Goal: Task Accomplishment & Management: Use online tool/utility

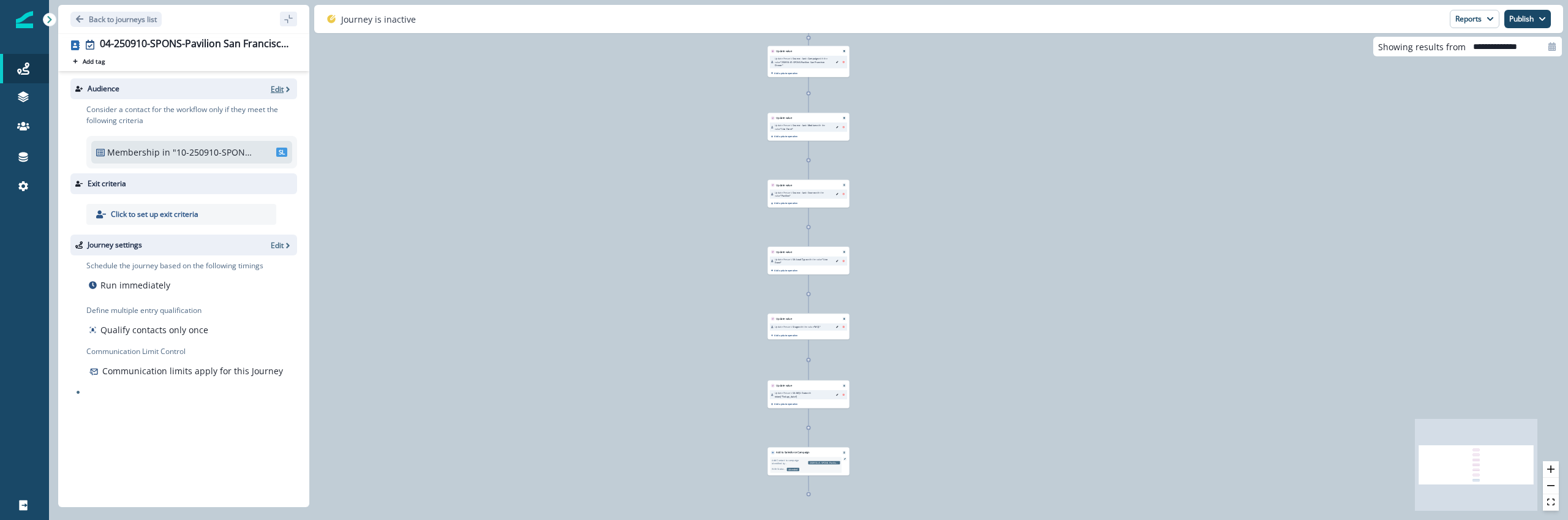
click at [280, 85] on p "Edit" at bounding box center [277, 88] width 13 height 10
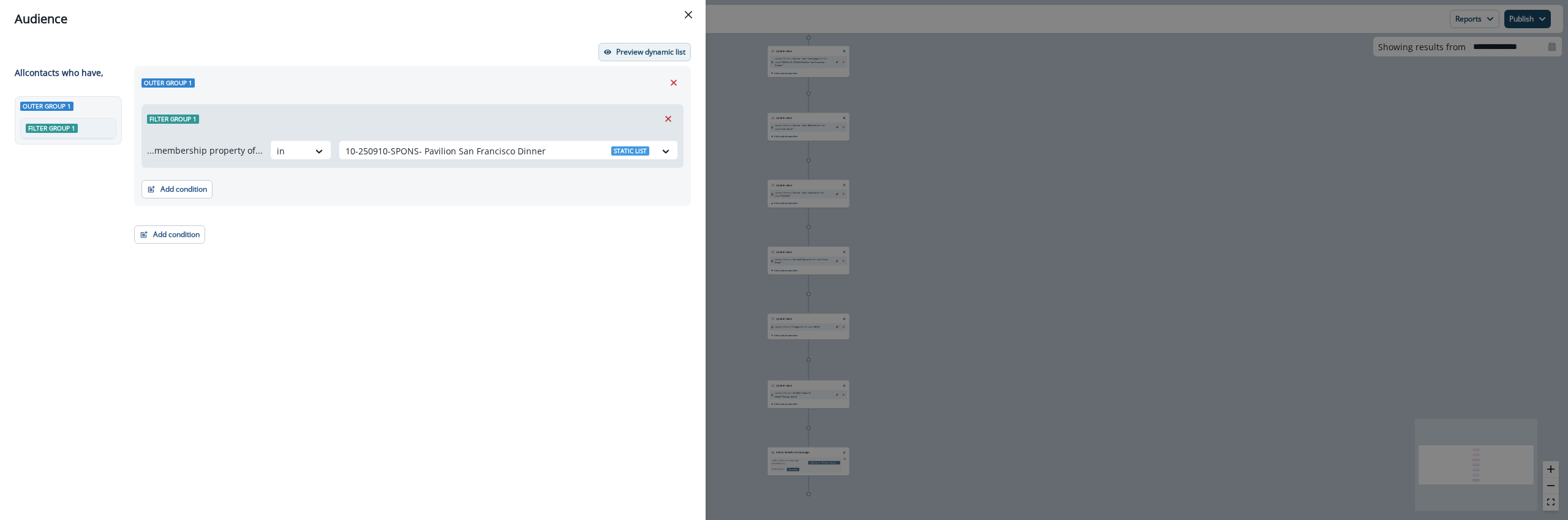
click at [622, 51] on p "Preview dynamic list" at bounding box center [651, 52] width 69 height 9
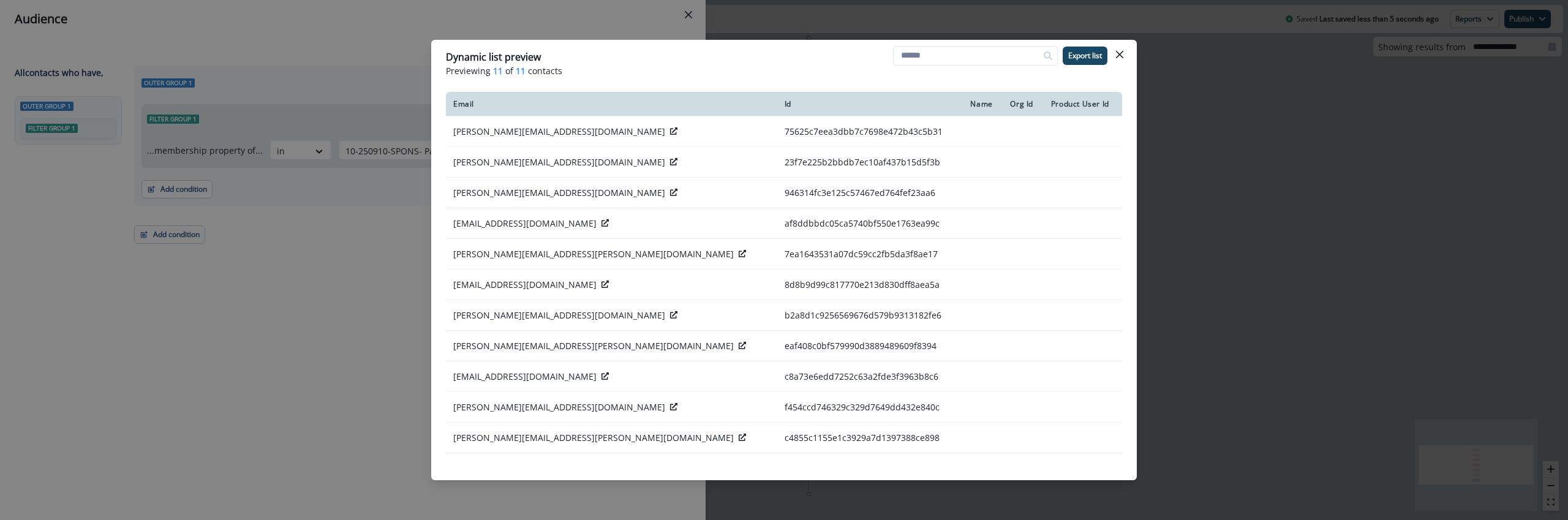
click at [267, 301] on div "Dynamic list preview Previewing 11 of 11 contacts Export list Email Id Name Org…" at bounding box center [784, 260] width 1568 height 520
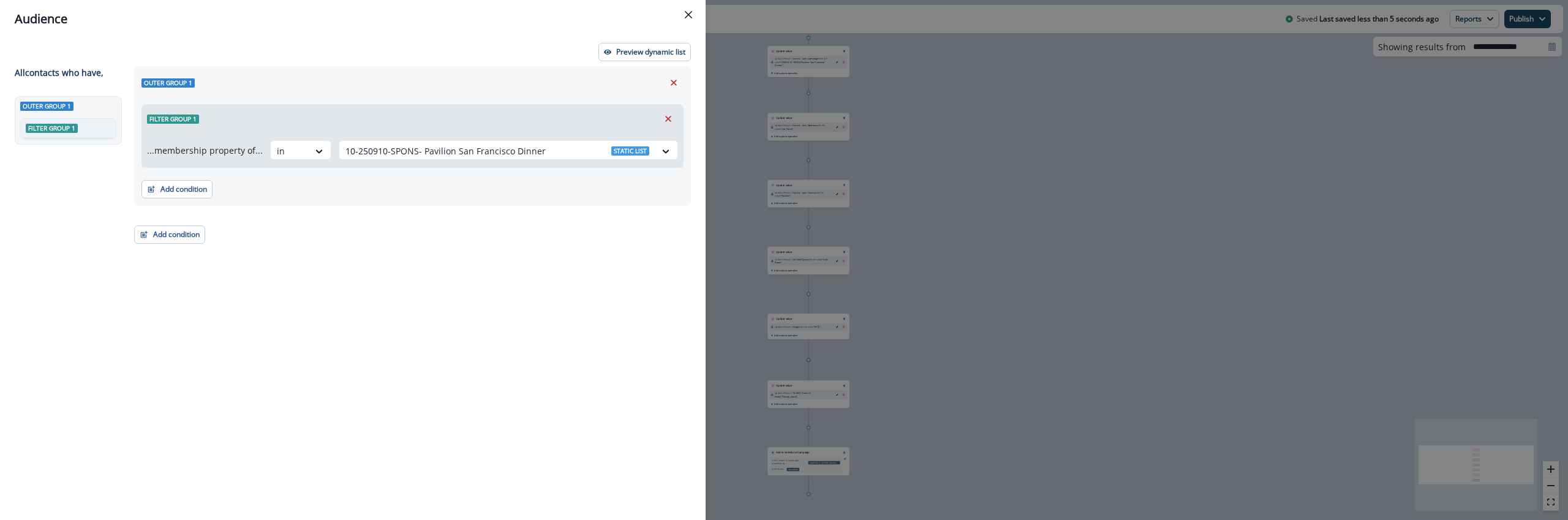
click at [901, 264] on div "Audience Preview dynamic list All contact s who have, Outer group 1 Filter grou…" at bounding box center [784, 260] width 1568 height 520
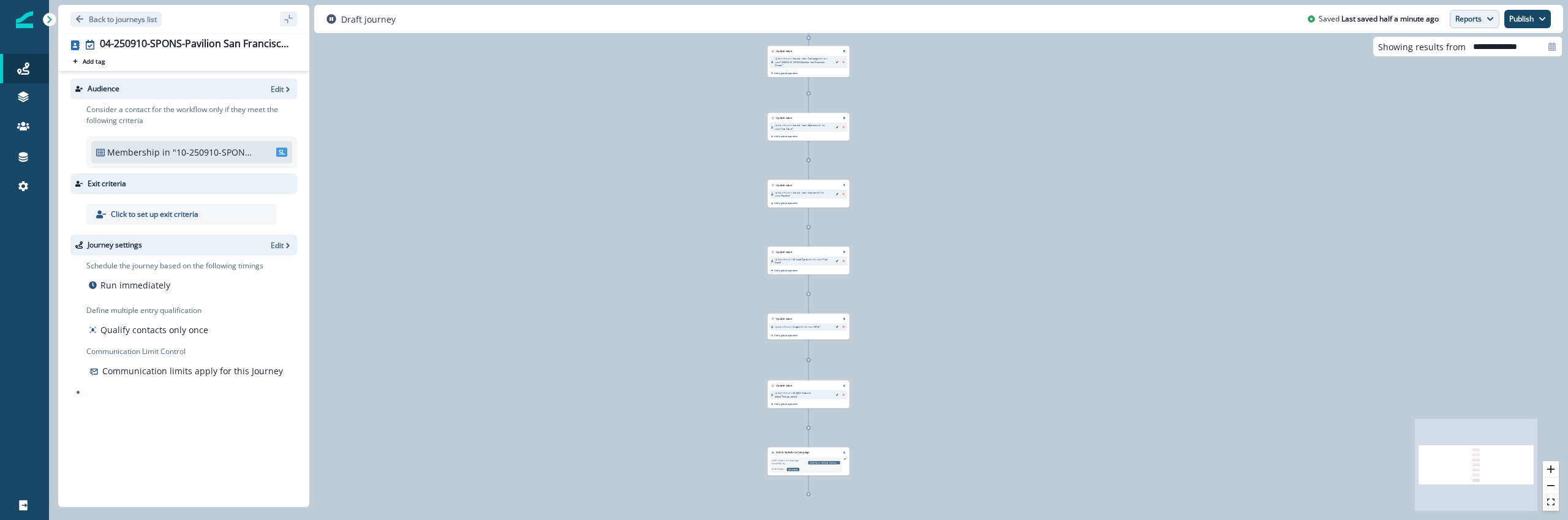
click at [1484, 18] on button "Reports" at bounding box center [1474, 18] width 50 height 18
click at [1438, 69] on p "Journey Member Report" at bounding box center [1435, 72] width 111 height 15
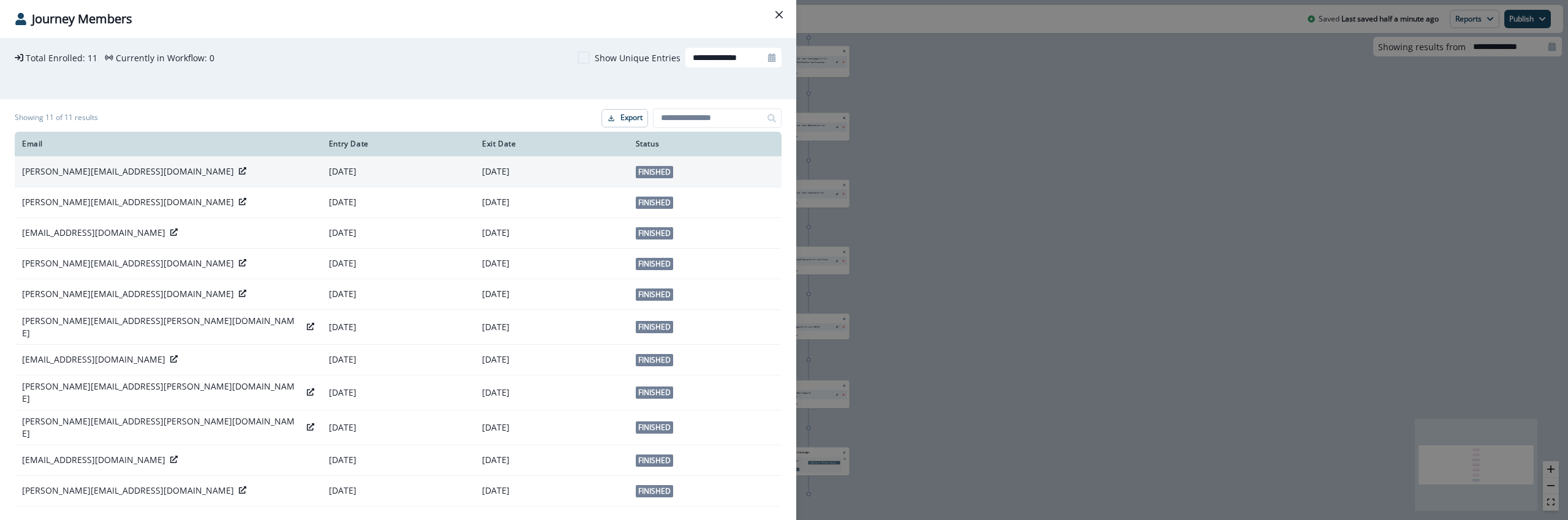
click at [239, 170] on icon at bounding box center [242, 170] width 7 height 7
click at [866, 270] on div "**********" at bounding box center [784, 260] width 1568 height 520
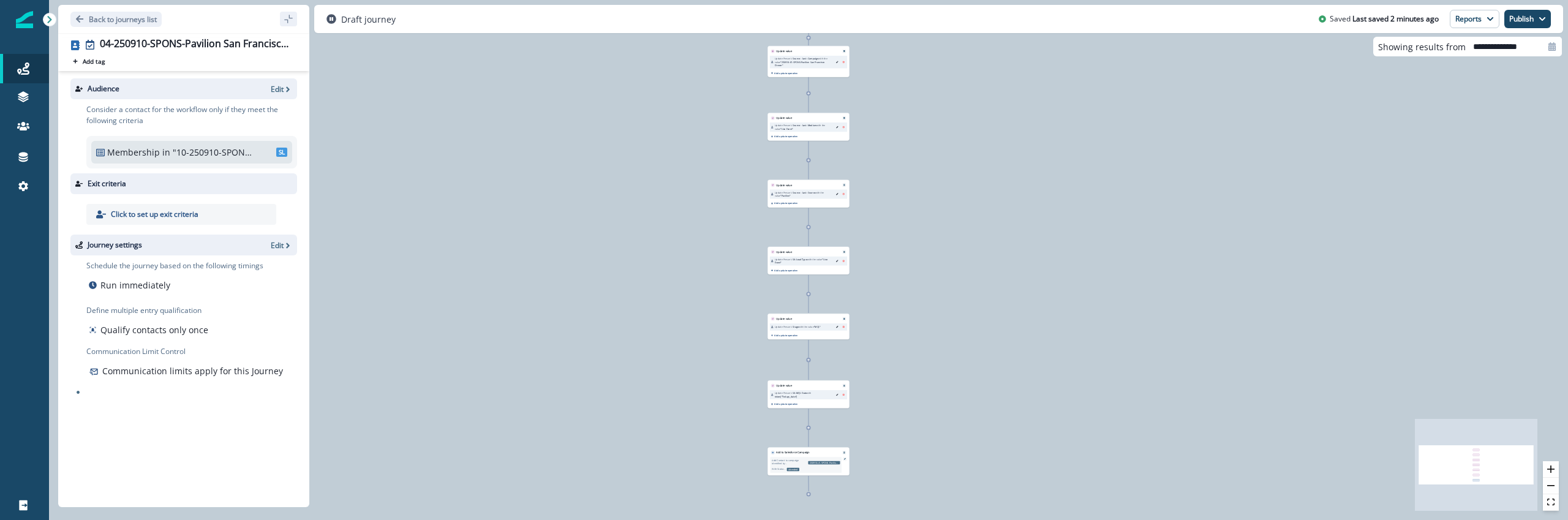
click at [21, 25] on img at bounding box center [24, 20] width 17 height 17
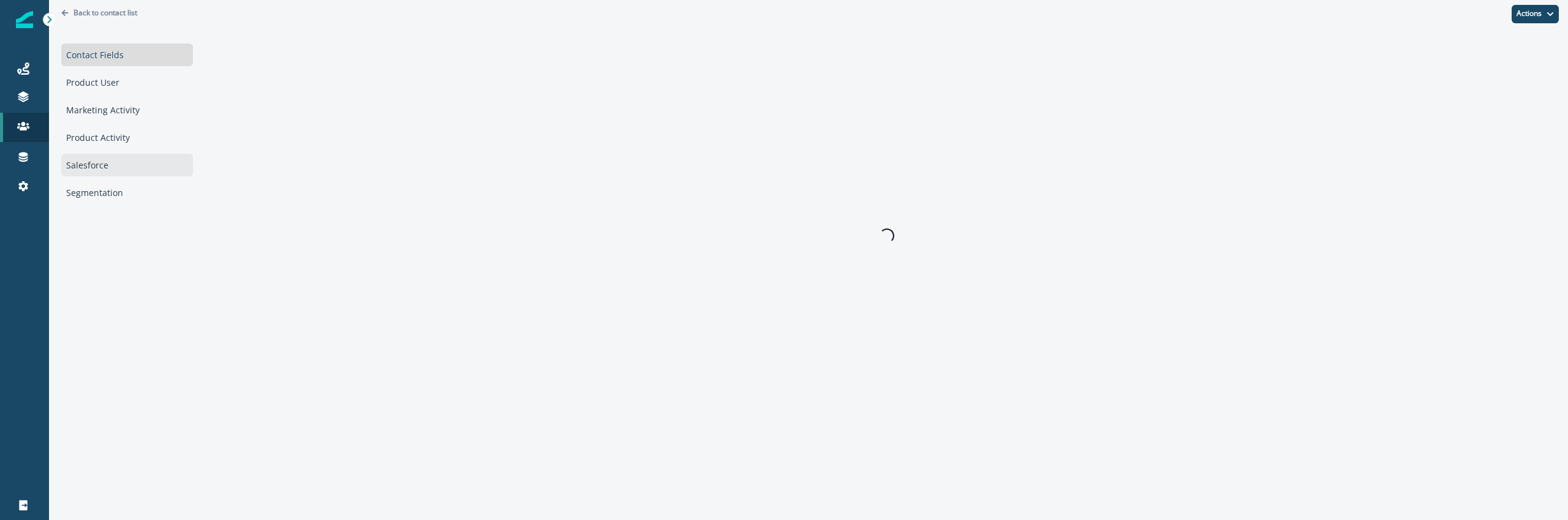
click at [103, 154] on div "Salesforce" at bounding box center [127, 165] width 132 height 23
